Goal: Check status: Check status

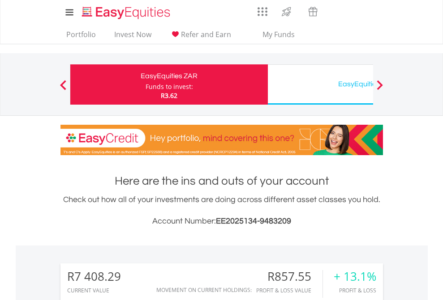
scroll to position [86, 141]
click at [145, 85] on div "Funds to invest:" at bounding box center [168, 86] width 47 height 9
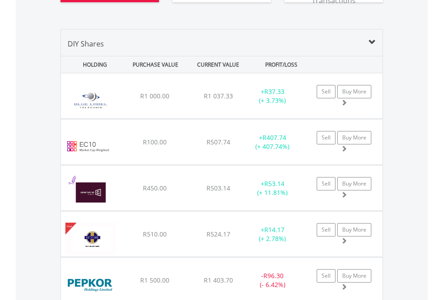
scroll to position [1067, 0]
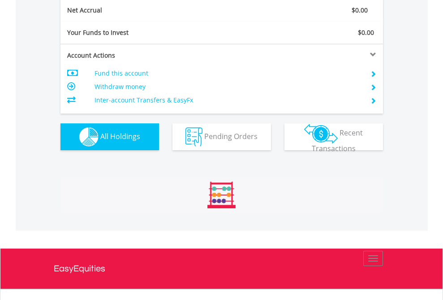
scroll to position [86, 141]
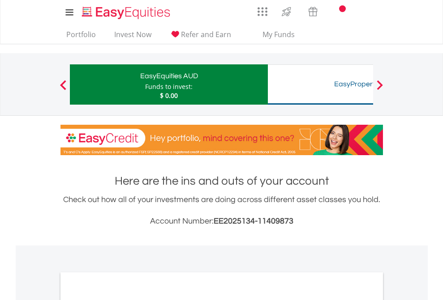
scroll to position [538, 0]
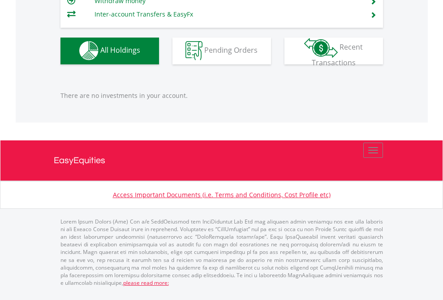
scroll to position [86, 141]
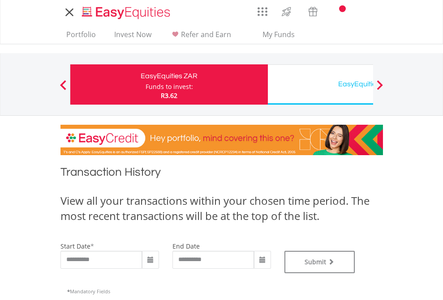
type input "**********"
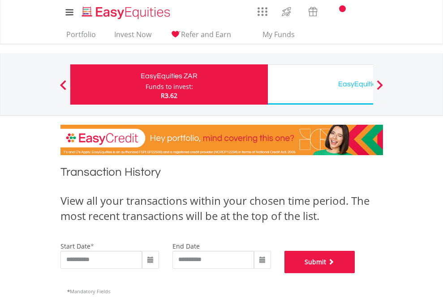
click at [355, 273] on button "Submit" at bounding box center [319, 262] width 71 height 22
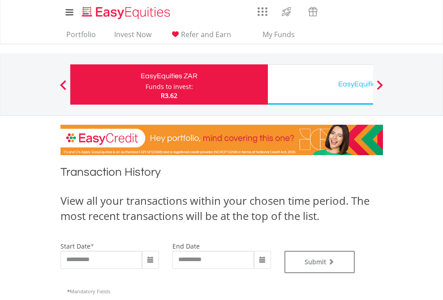
click at [320, 85] on div "EasyEquities USD" at bounding box center [366, 84] width 187 height 13
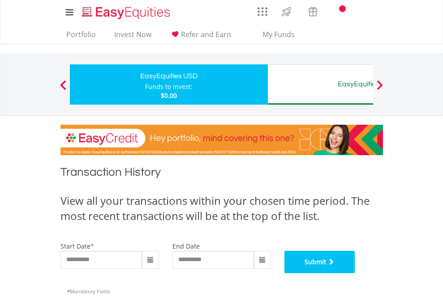
click at [355, 273] on button "Submit" at bounding box center [319, 262] width 71 height 22
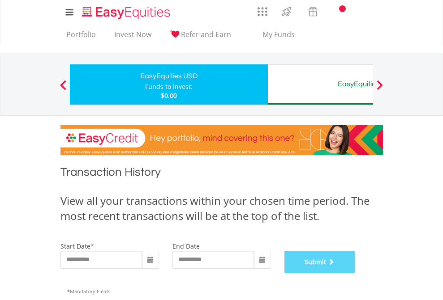
scroll to position [363, 0]
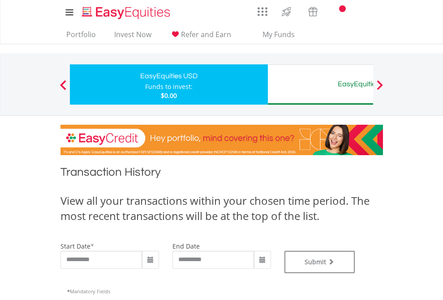
click at [320, 85] on div "EasyEquities AUD" at bounding box center [366, 84] width 187 height 13
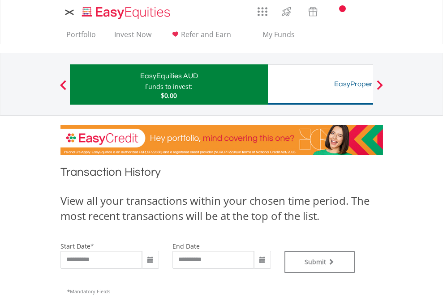
type input "**********"
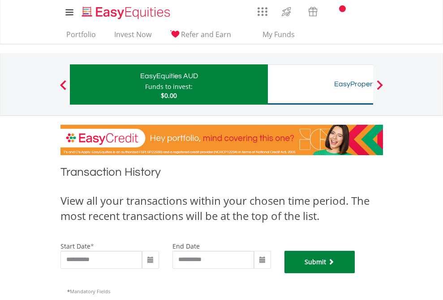
click at [355, 273] on button "Submit" at bounding box center [319, 262] width 71 height 22
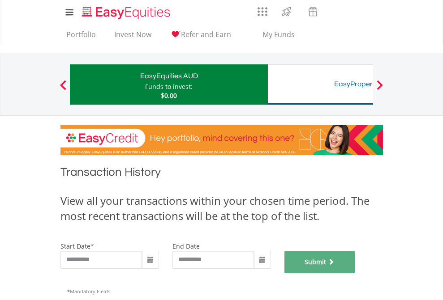
scroll to position [363, 0]
